Goal: Transaction & Acquisition: Purchase product/service

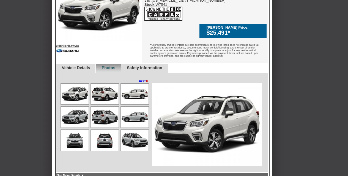
scroll to position [179, 0]
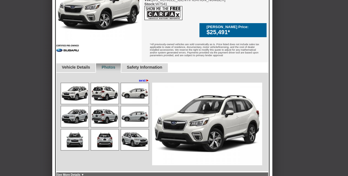
click at [143, 78] on link "next ►" at bounding box center [144, 80] width 10 height 4
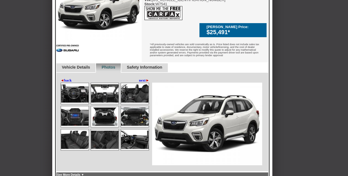
click at [143, 78] on link "next ►" at bounding box center [144, 80] width 10 height 4
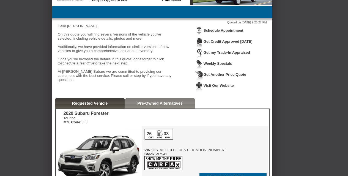
scroll to position [0, 0]
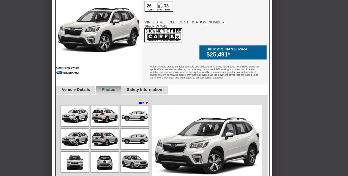
scroll to position [161, 0]
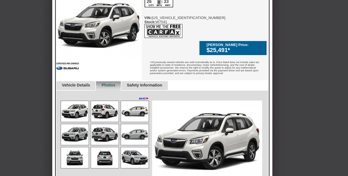
click at [142, 96] on link "next ►" at bounding box center [144, 98] width 10 height 4
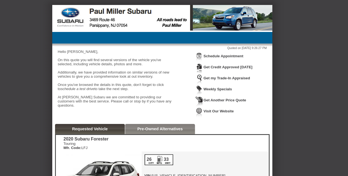
scroll to position [0, 0]
